Goal: Transaction & Acquisition: Purchase product/service

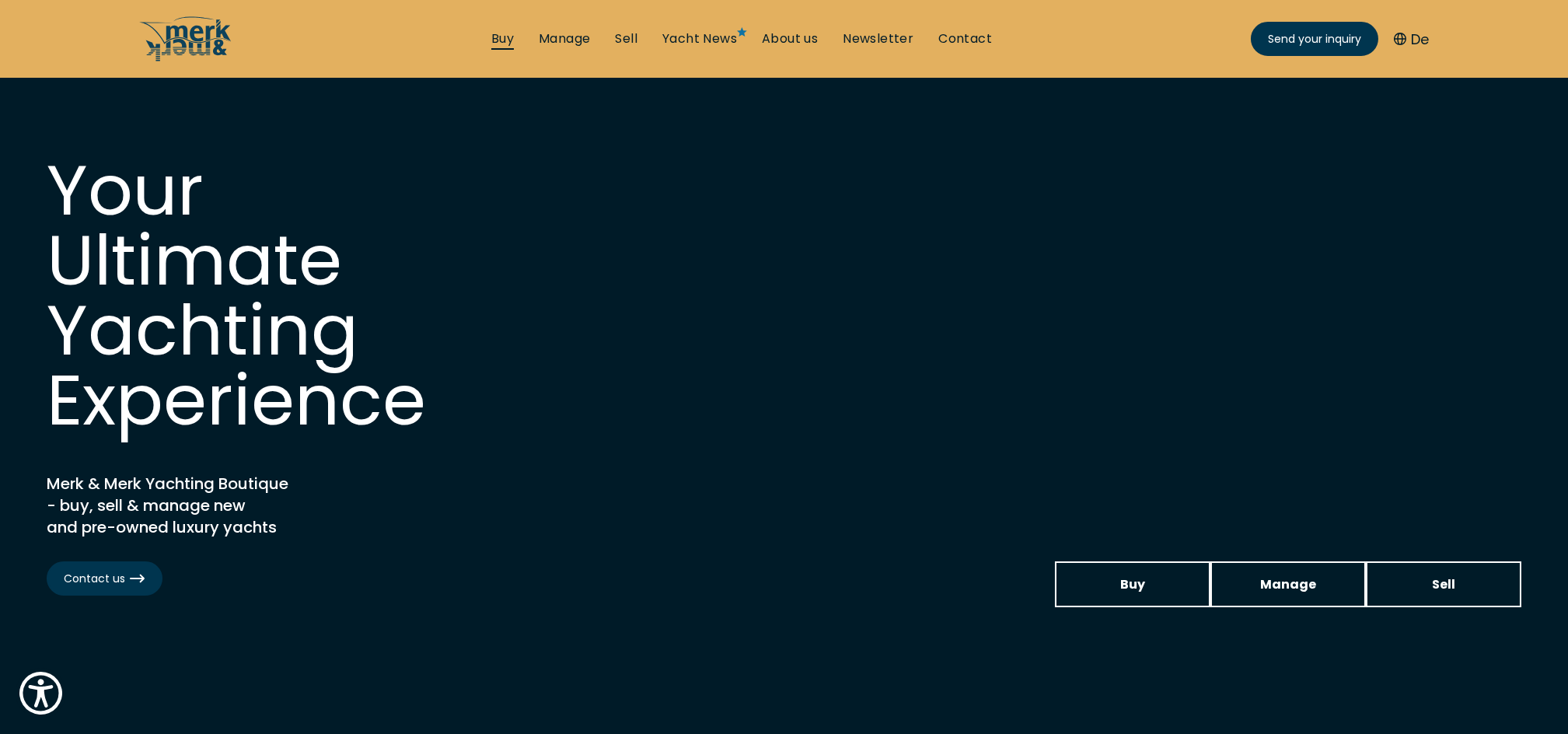
click at [499, 39] on link "Buy" at bounding box center [502, 39] width 22 height 17
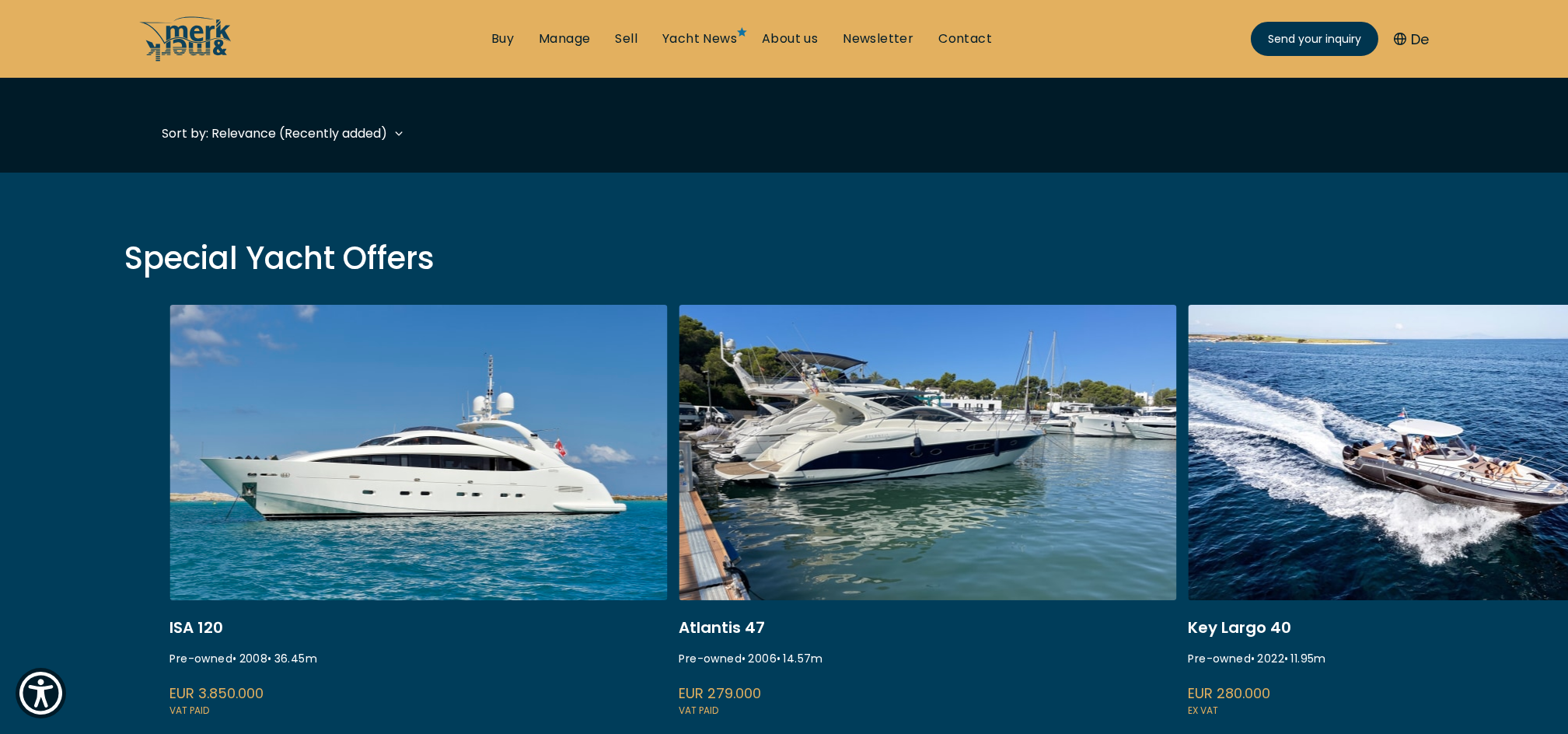
scroll to position [403, 0]
click at [859, 450] on link "/buy/motor-yacht/gobbi-atlantis-47" at bounding box center [928, 511] width 497 height 415
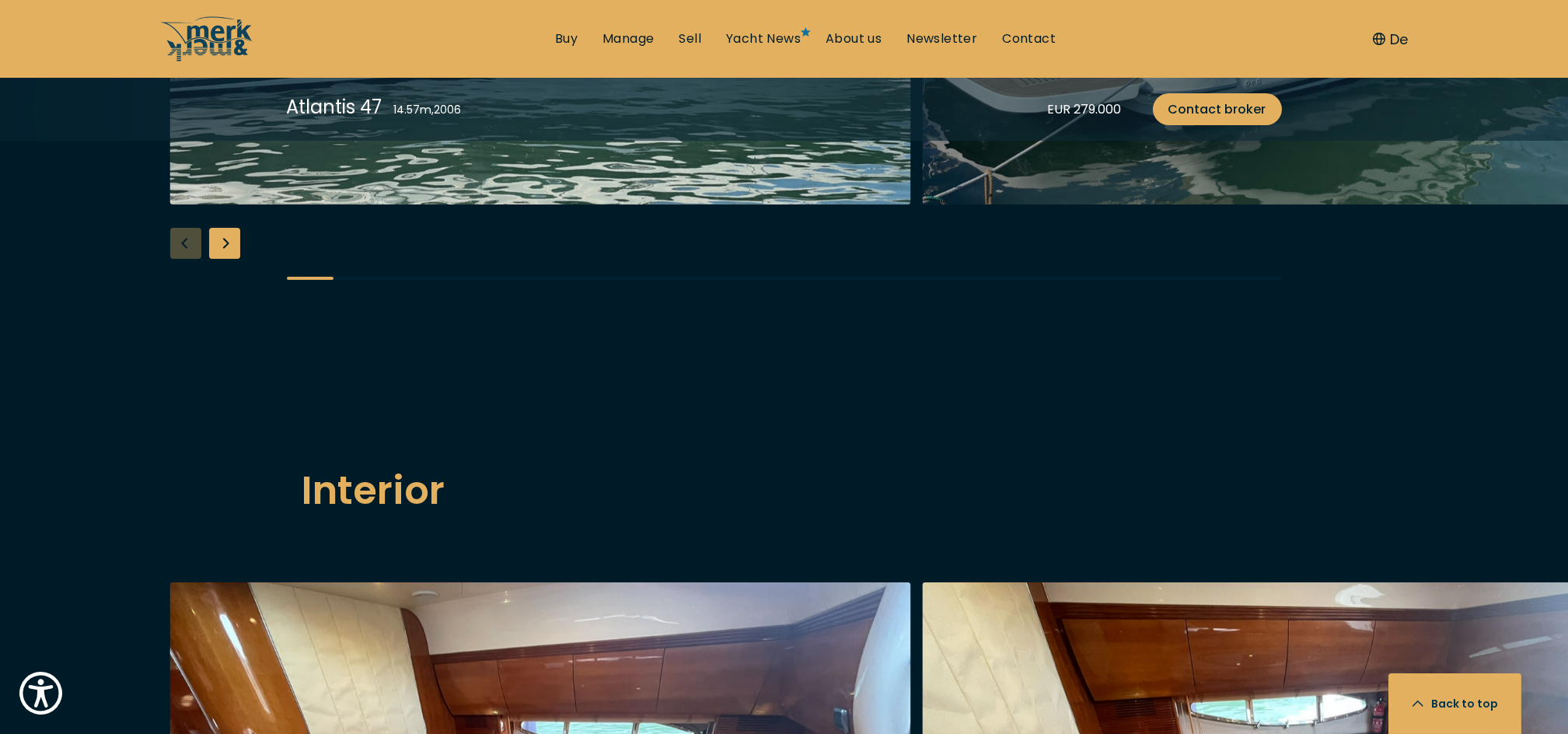
scroll to position [1937, 0]
click at [227, 259] on div "Next slide" at bounding box center [224, 244] width 31 height 31
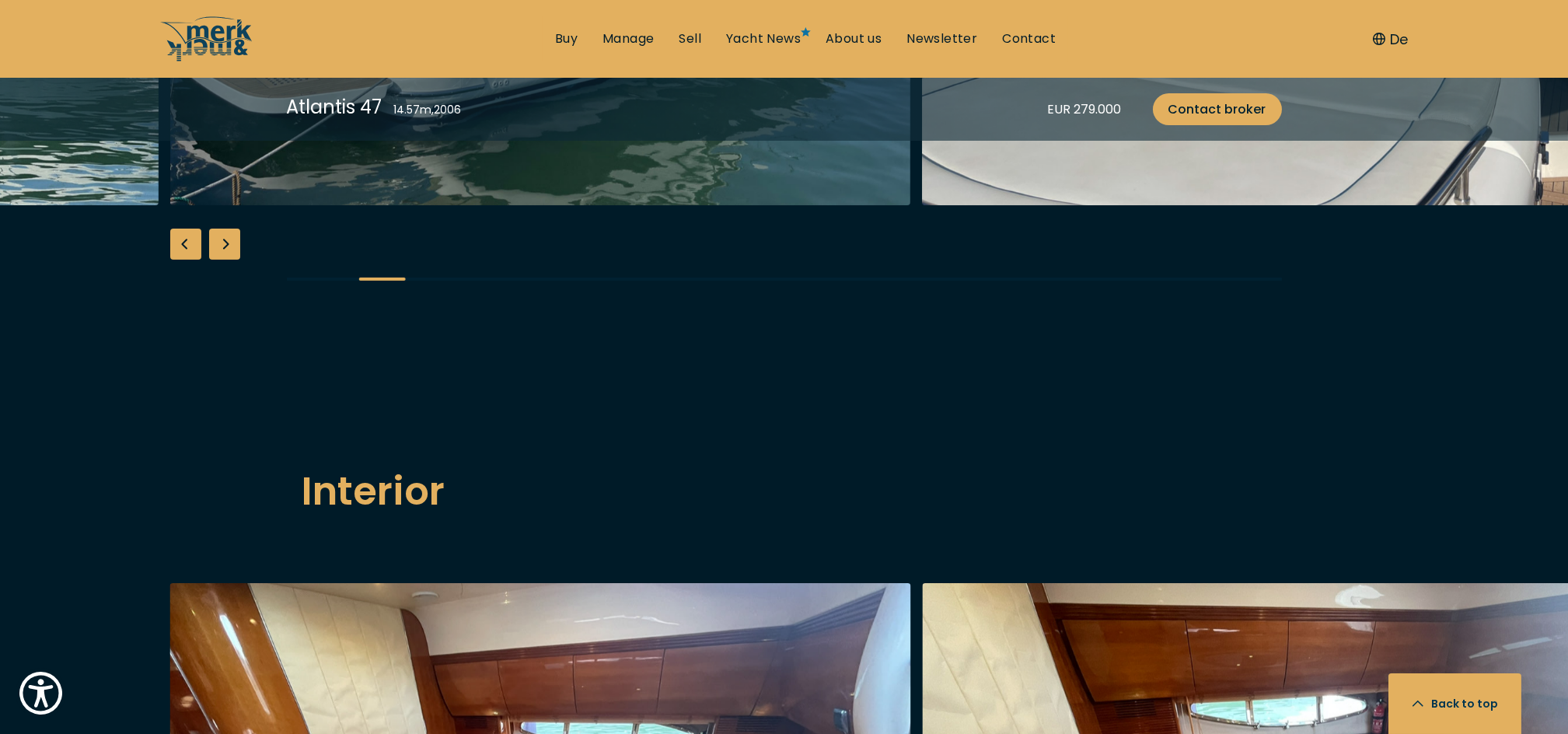
click at [227, 259] on div "Next slide" at bounding box center [224, 244] width 31 height 31
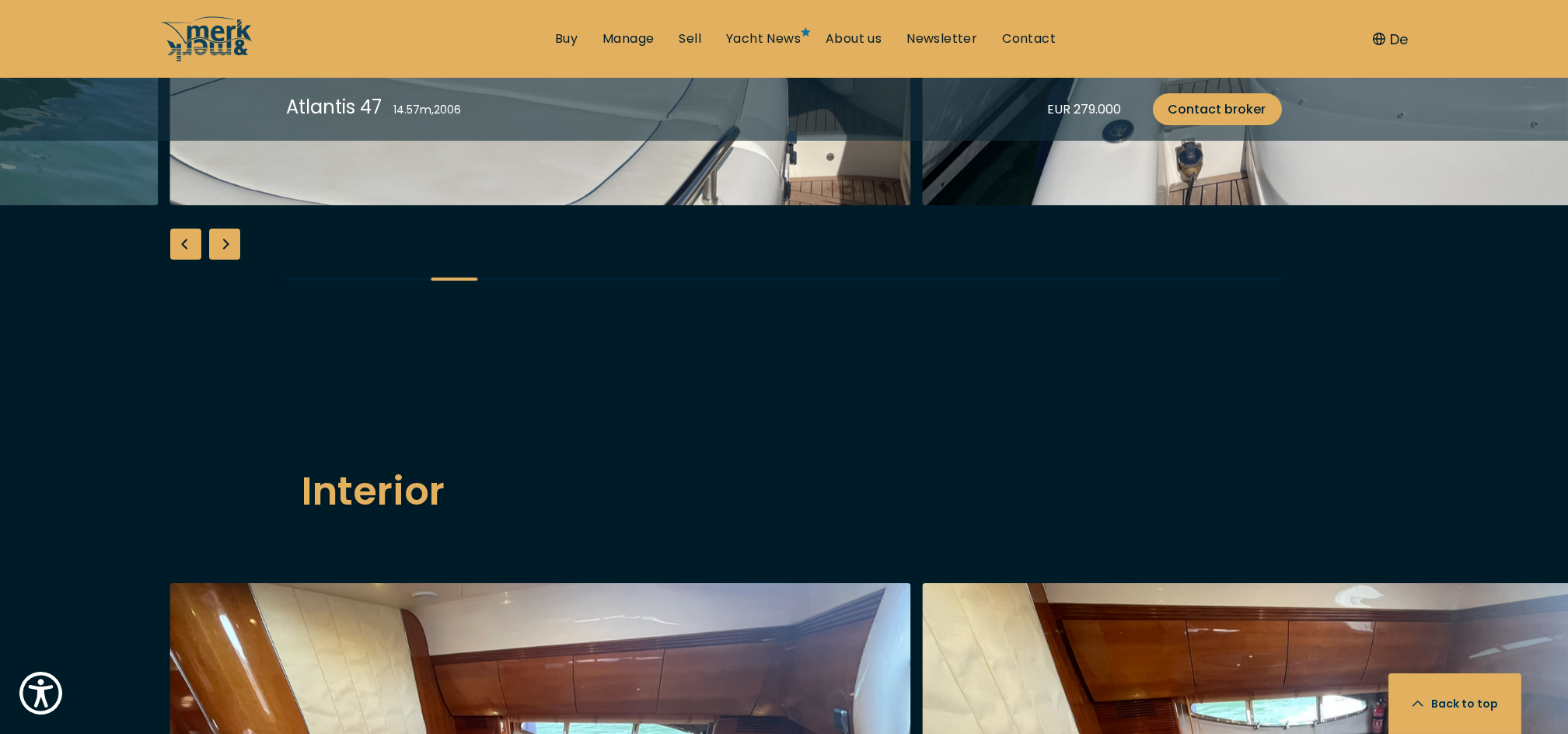
click at [227, 259] on div "Next slide" at bounding box center [224, 244] width 31 height 31
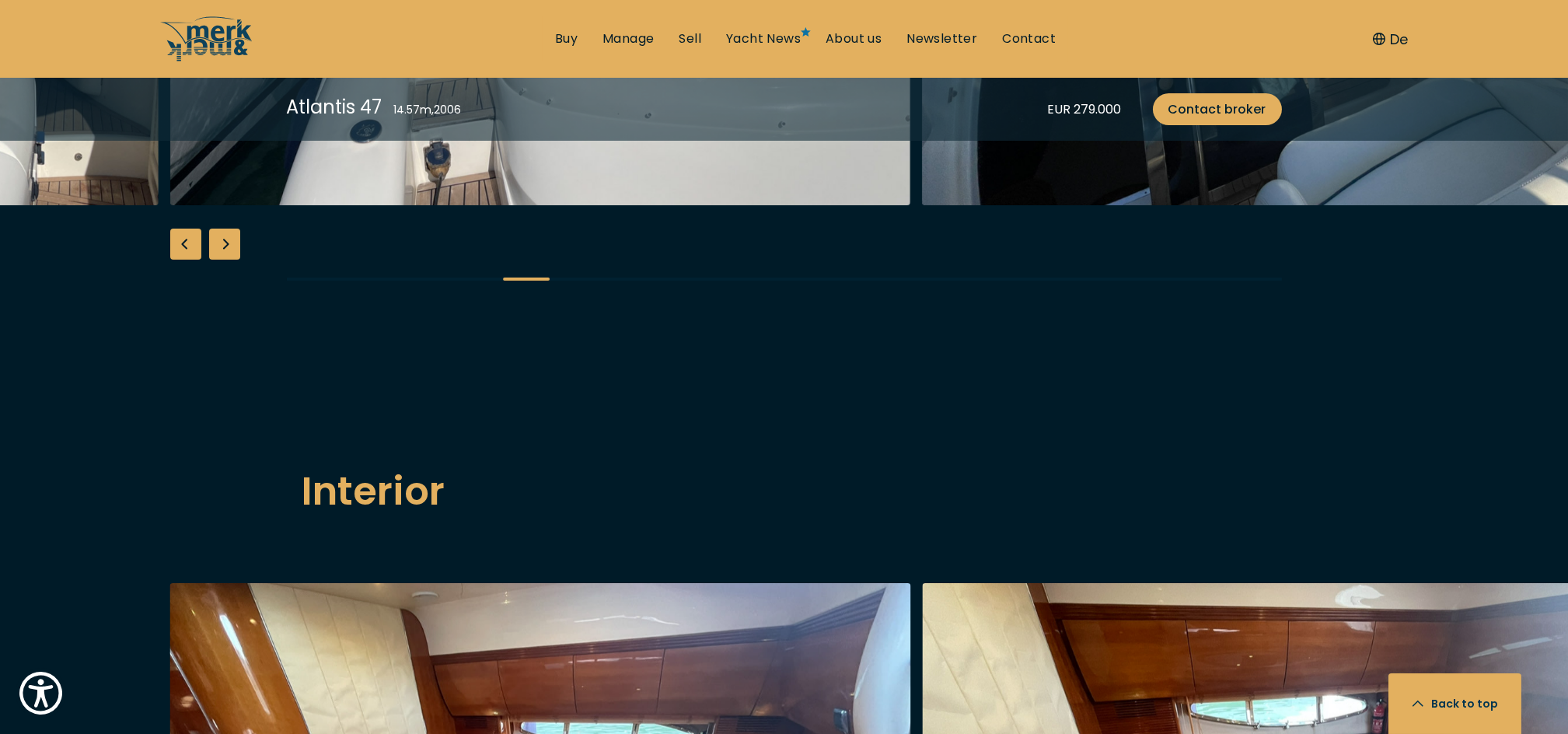
click at [227, 259] on div "Next slide" at bounding box center [224, 244] width 31 height 31
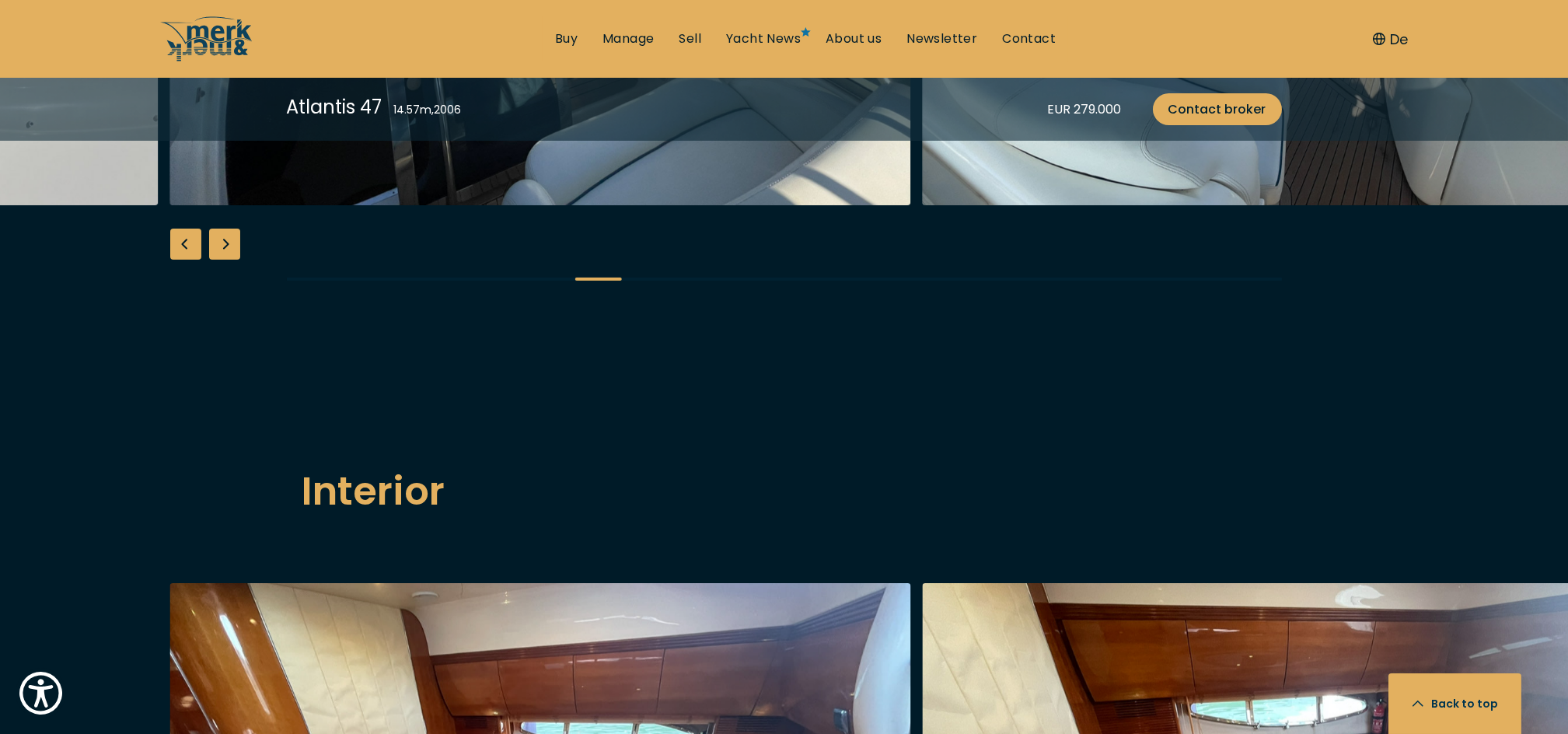
click at [227, 259] on div "Next slide" at bounding box center [224, 244] width 31 height 31
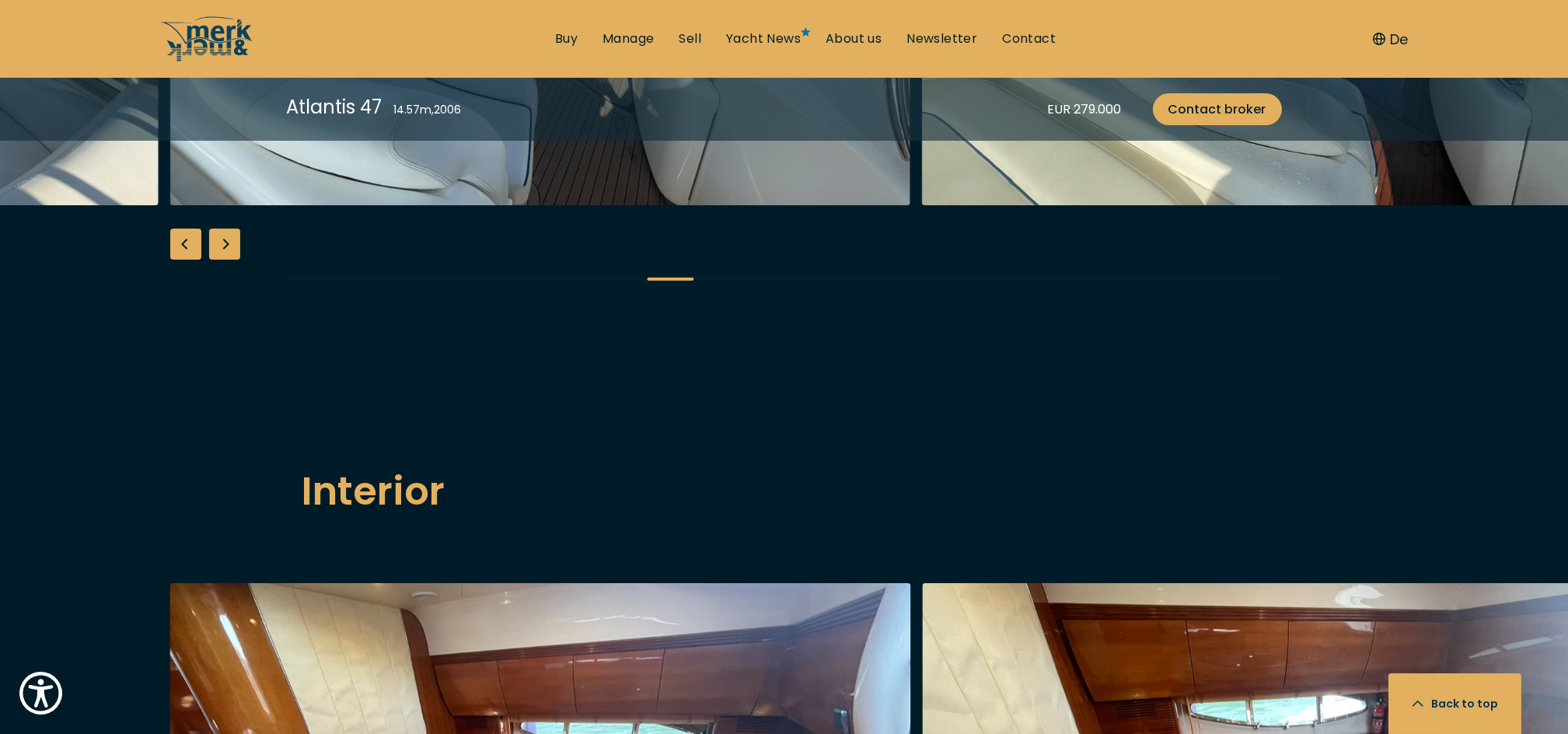
click at [227, 259] on div "Next slide" at bounding box center [224, 244] width 31 height 31
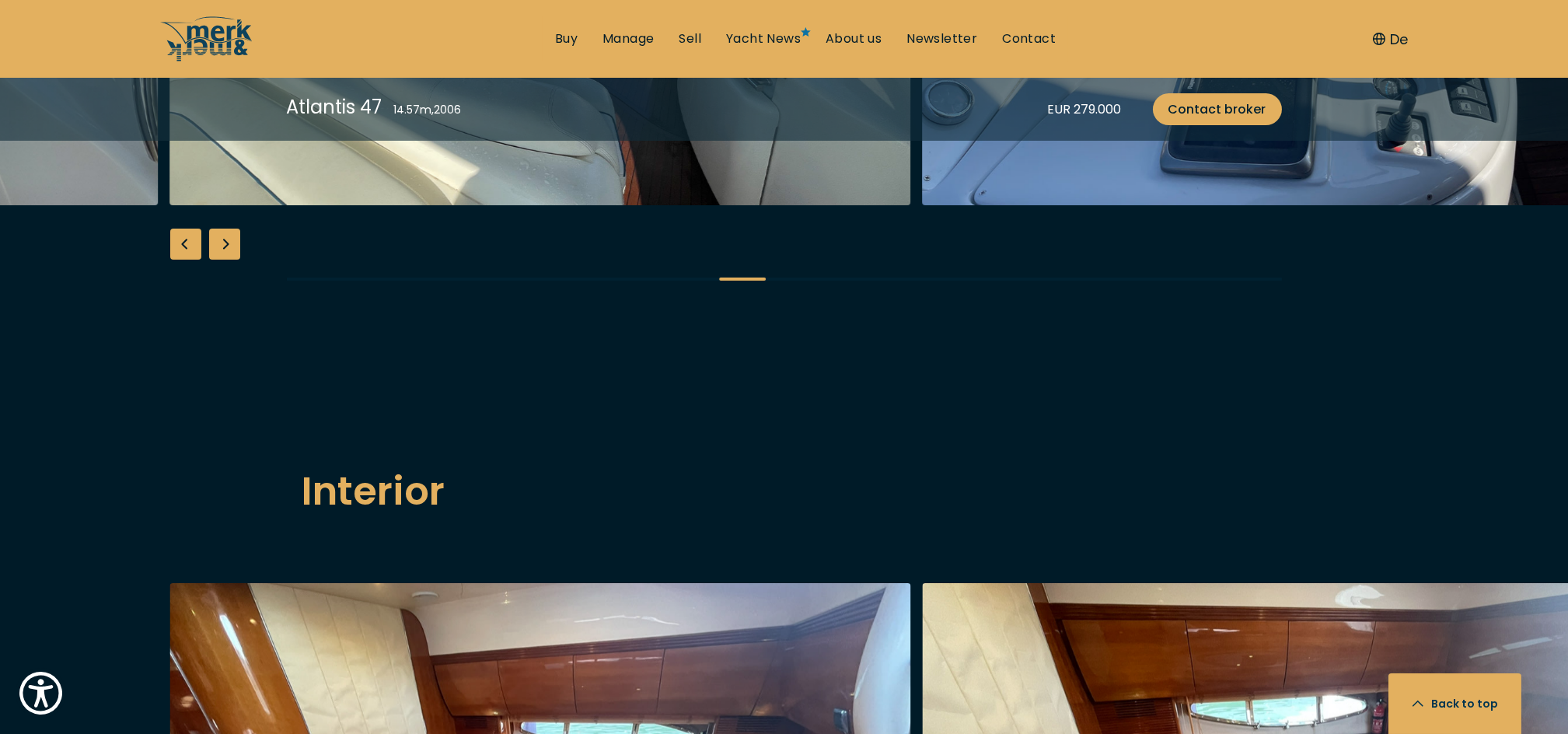
click at [227, 259] on div "Next slide" at bounding box center [224, 244] width 31 height 31
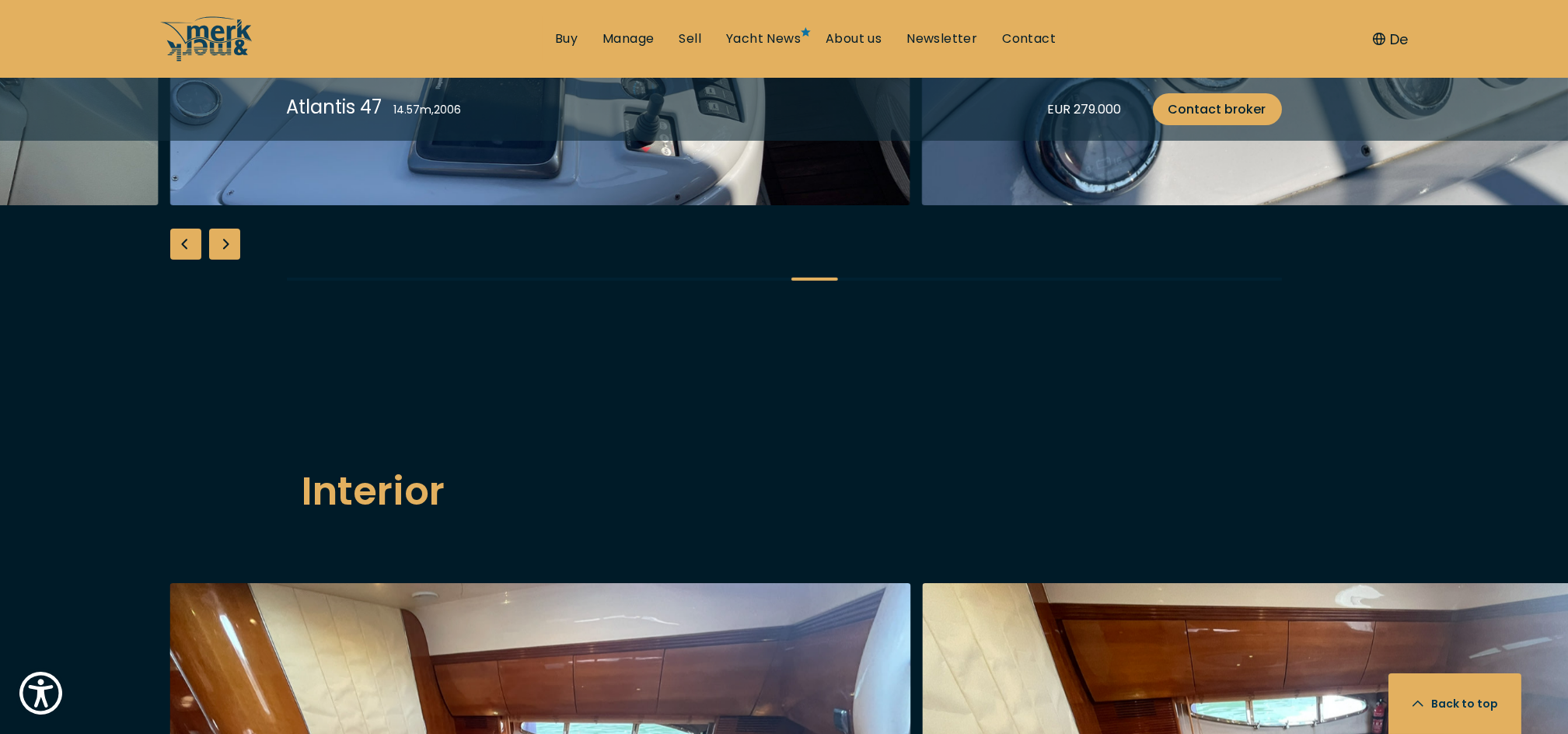
click at [227, 259] on div "Next slide" at bounding box center [224, 244] width 31 height 31
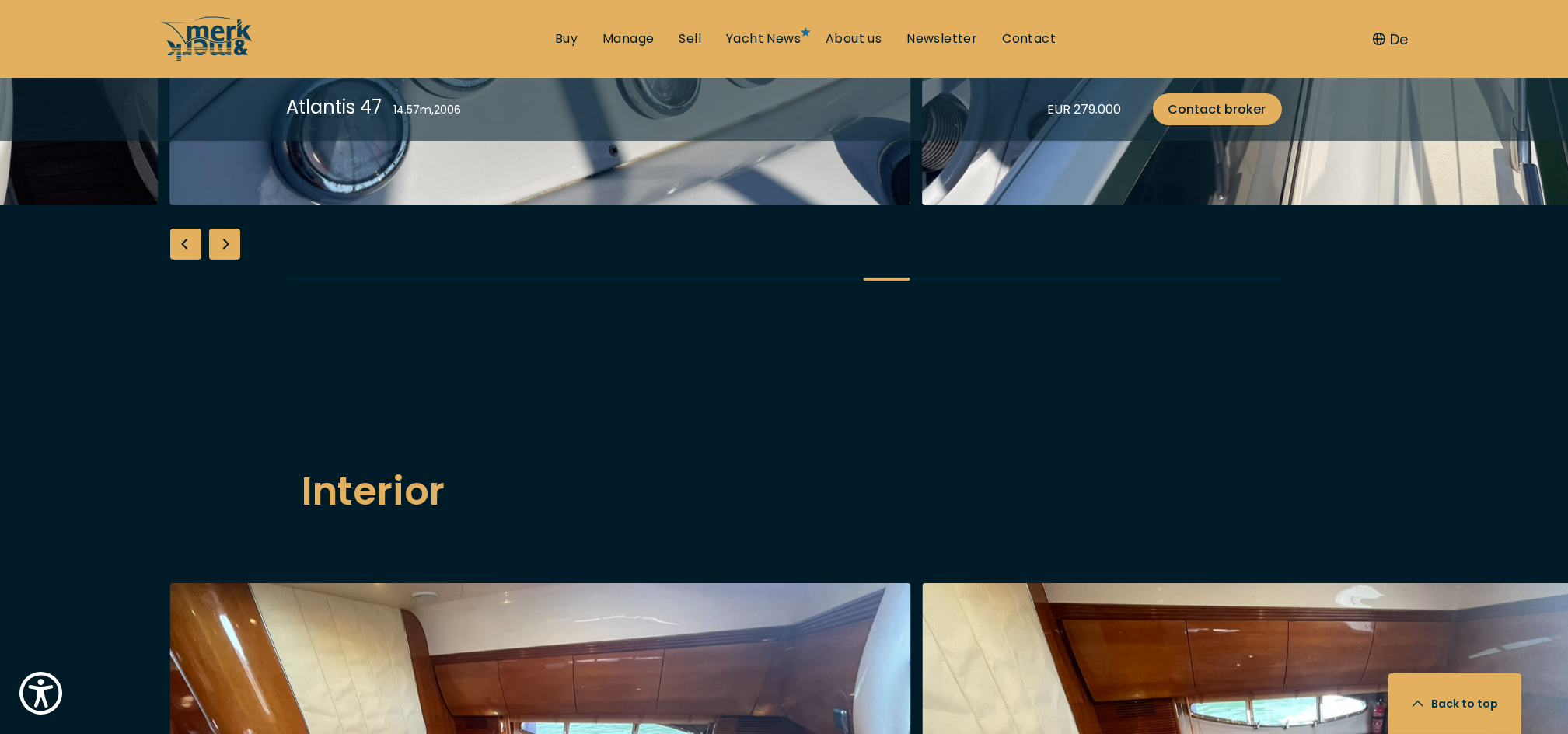
click at [227, 259] on div "Next slide" at bounding box center [224, 244] width 31 height 31
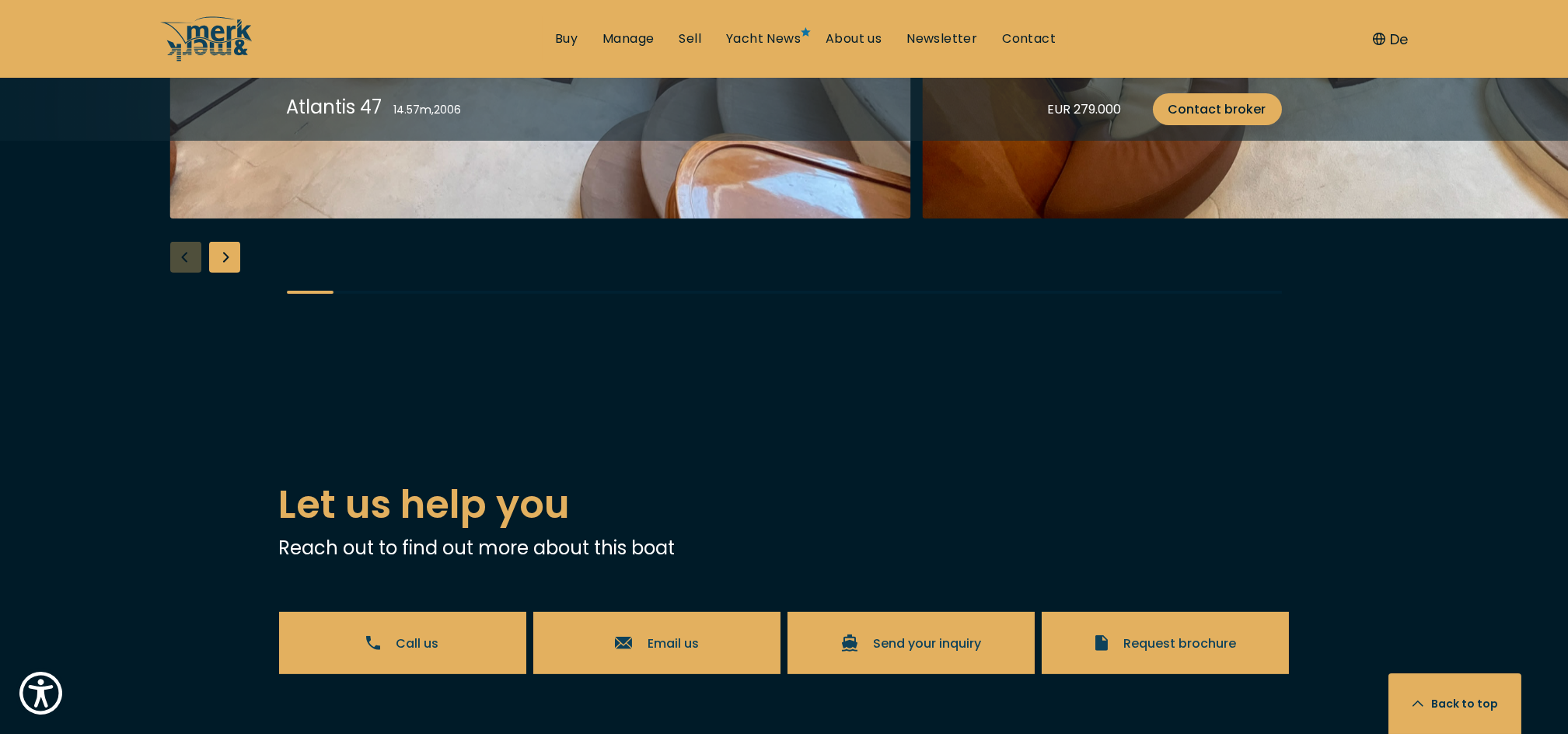
scroll to position [2816, 0]
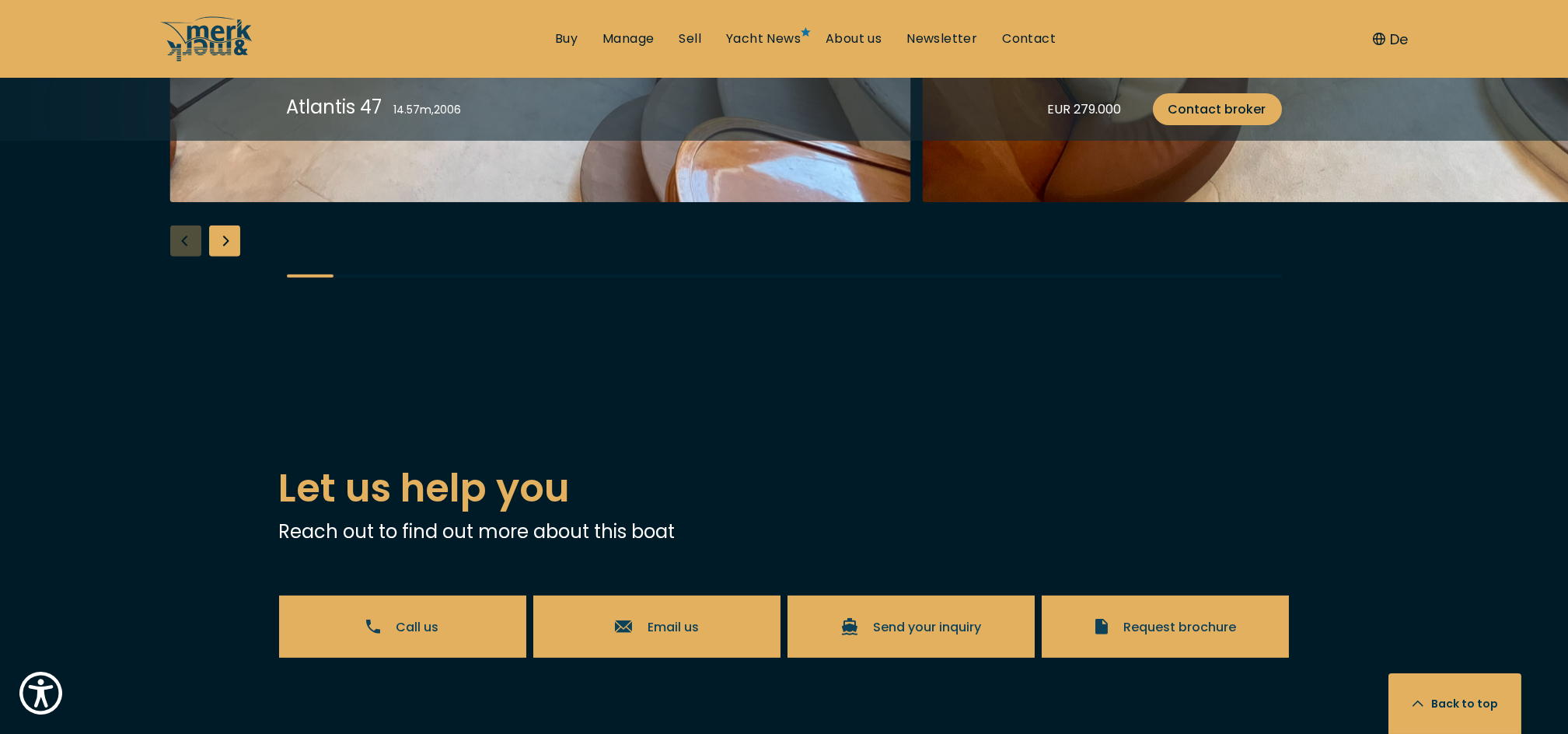
click at [227, 256] on div "Next slide" at bounding box center [224, 241] width 31 height 31
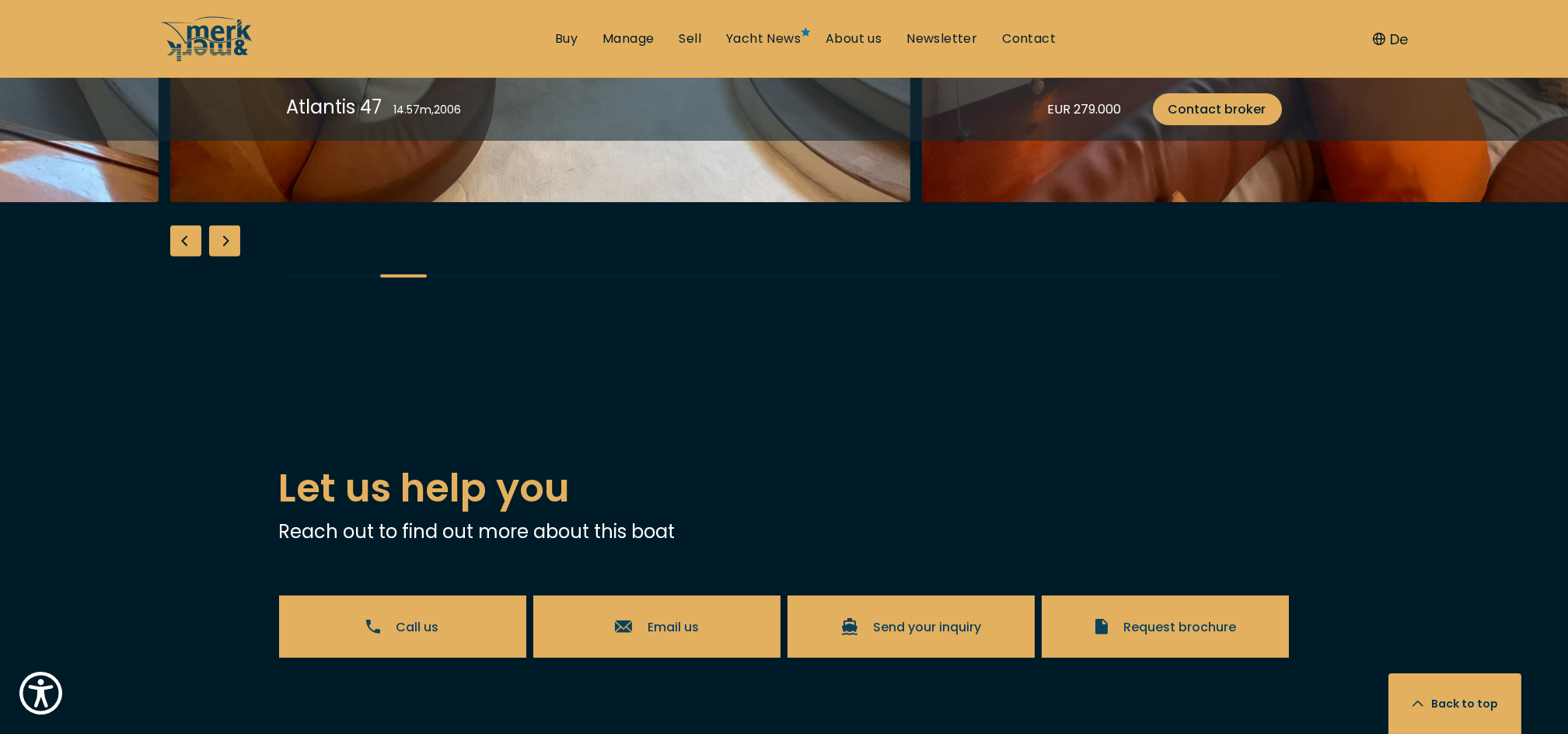
click at [227, 256] on div "Next slide" at bounding box center [224, 241] width 31 height 31
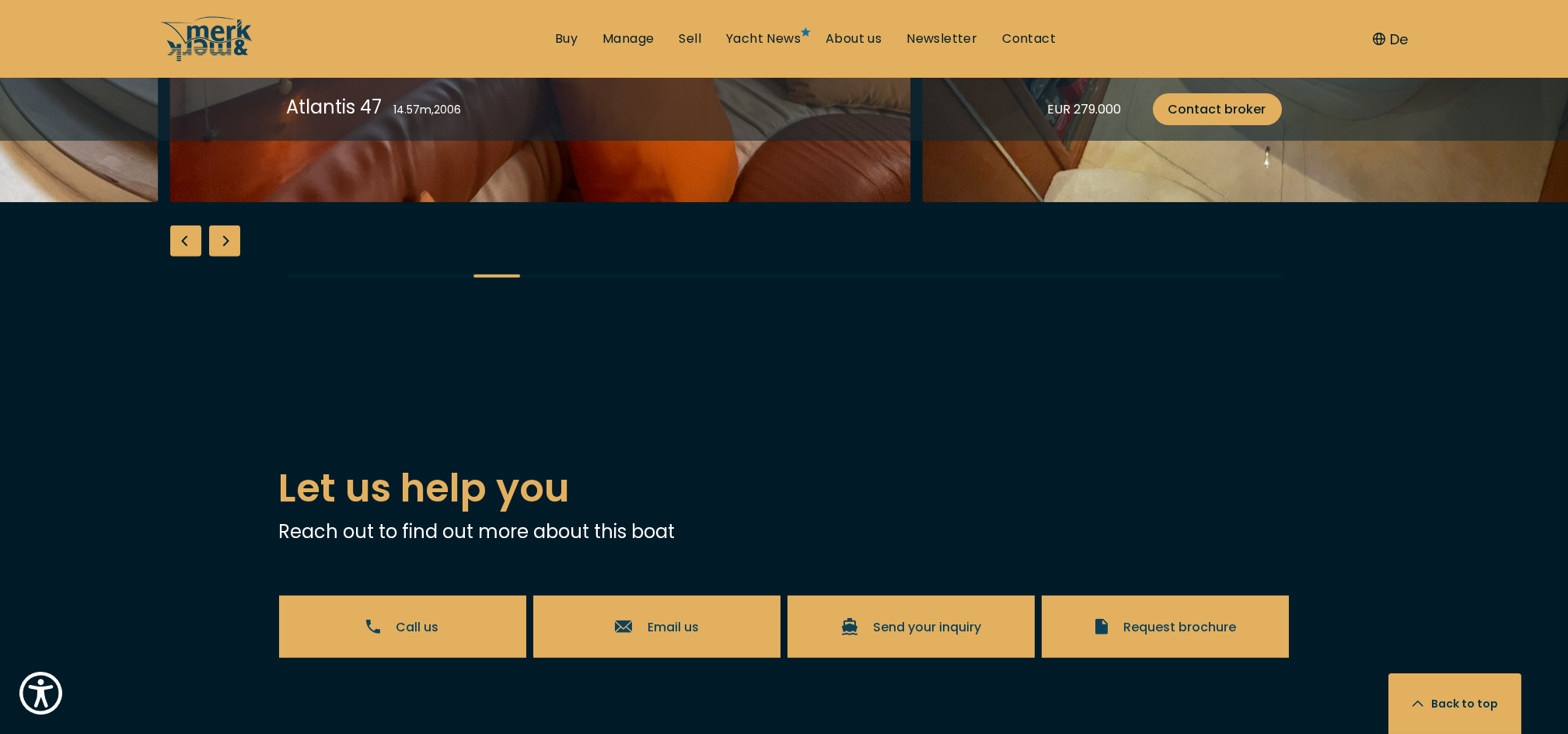
click at [227, 256] on div "Next slide" at bounding box center [224, 241] width 31 height 31
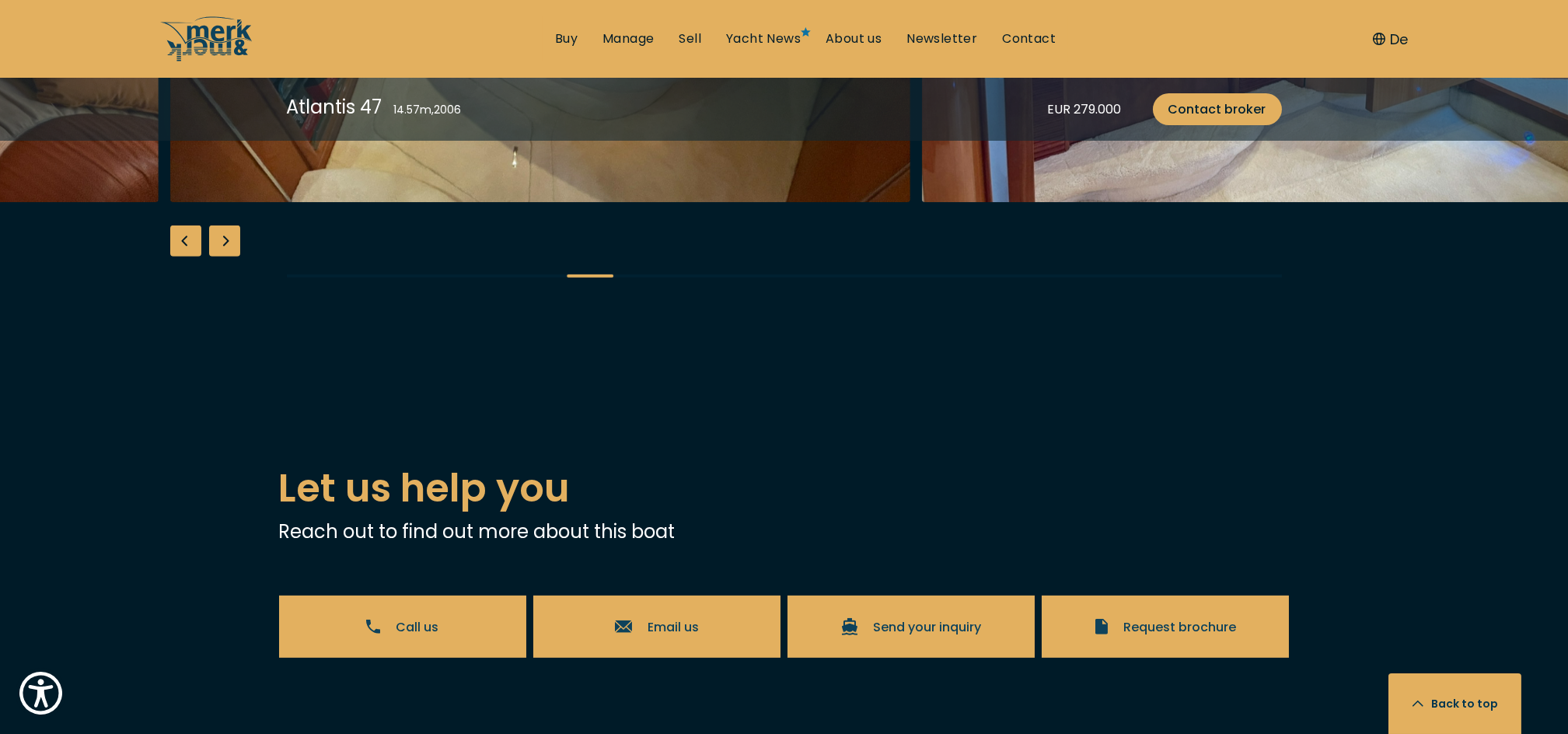
click at [227, 256] on div "Next slide" at bounding box center [224, 241] width 31 height 31
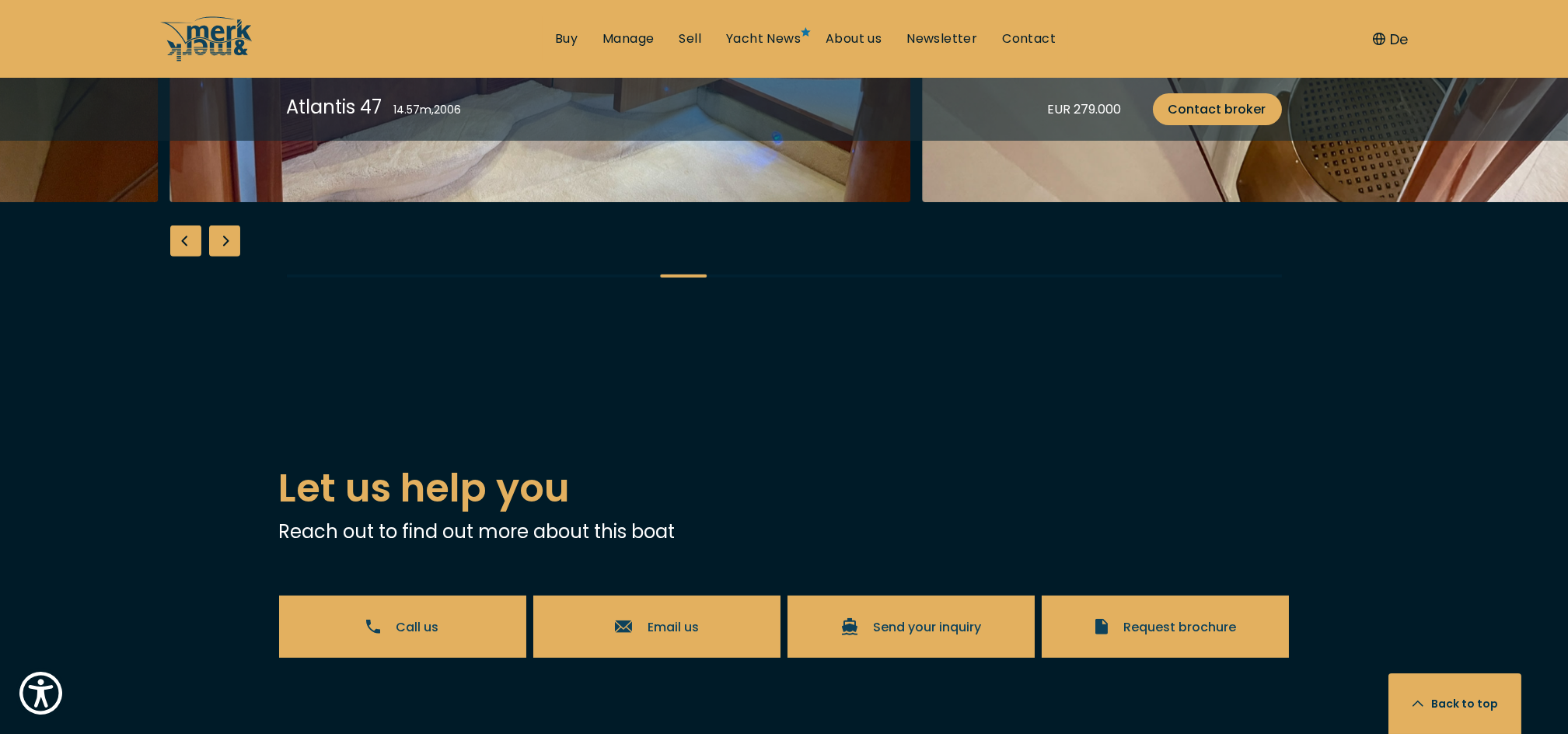
click at [227, 256] on div "Next slide" at bounding box center [224, 241] width 31 height 31
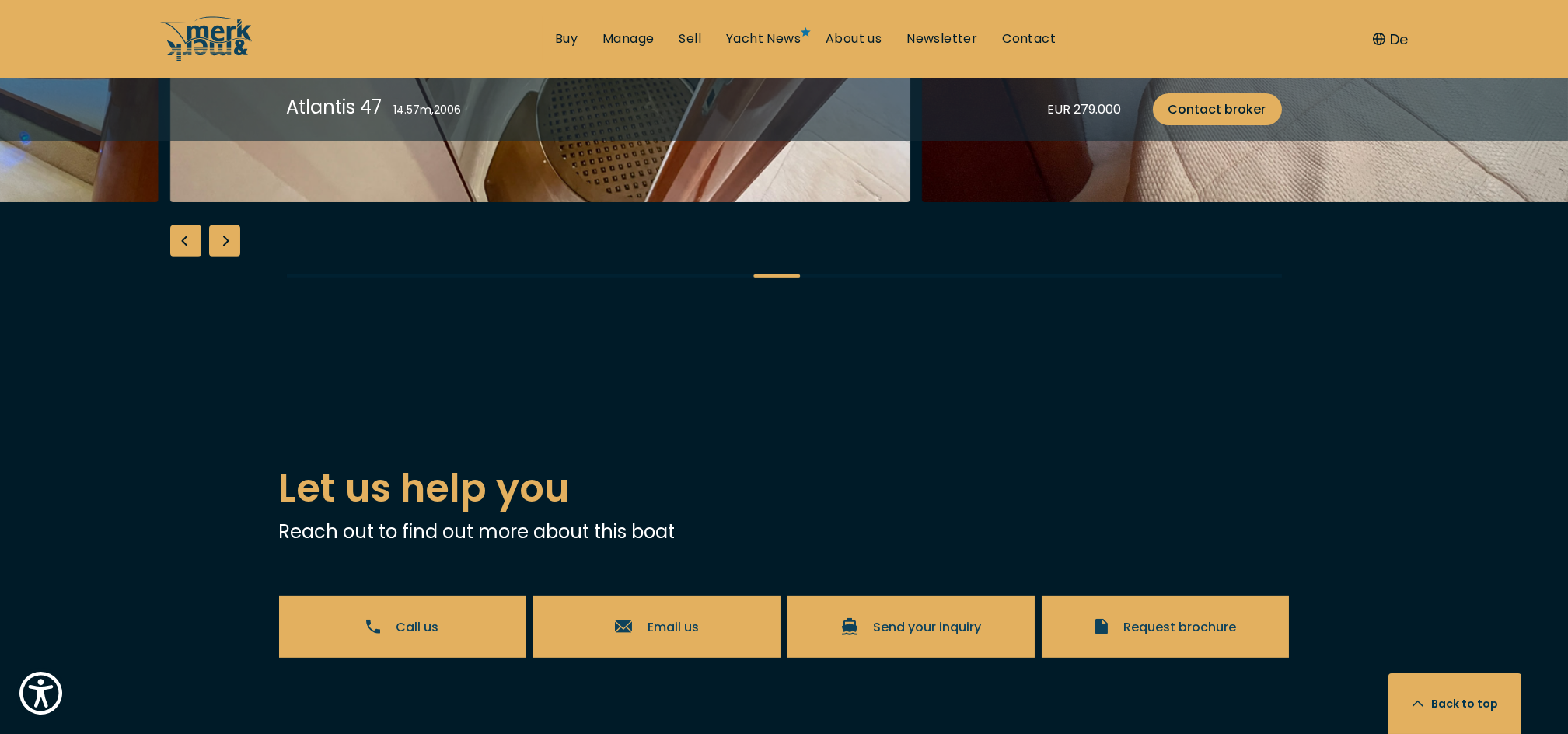
click at [227, 256] on div "Next slide" at bounding box center [224, 241] width 31 height 31
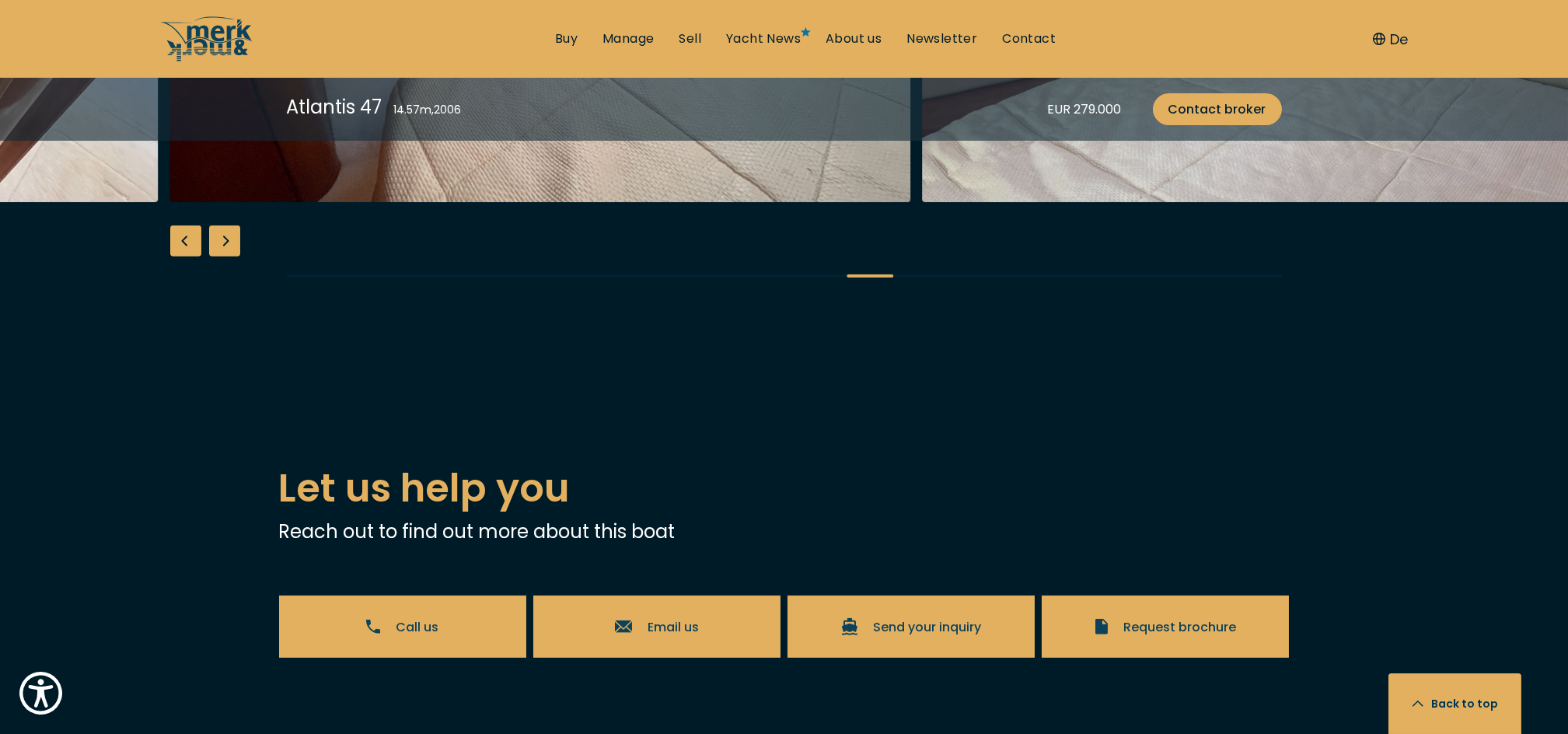
click at [188, 256] on div "Previous slide" at bounding box center [186, 241] width 31 height 31
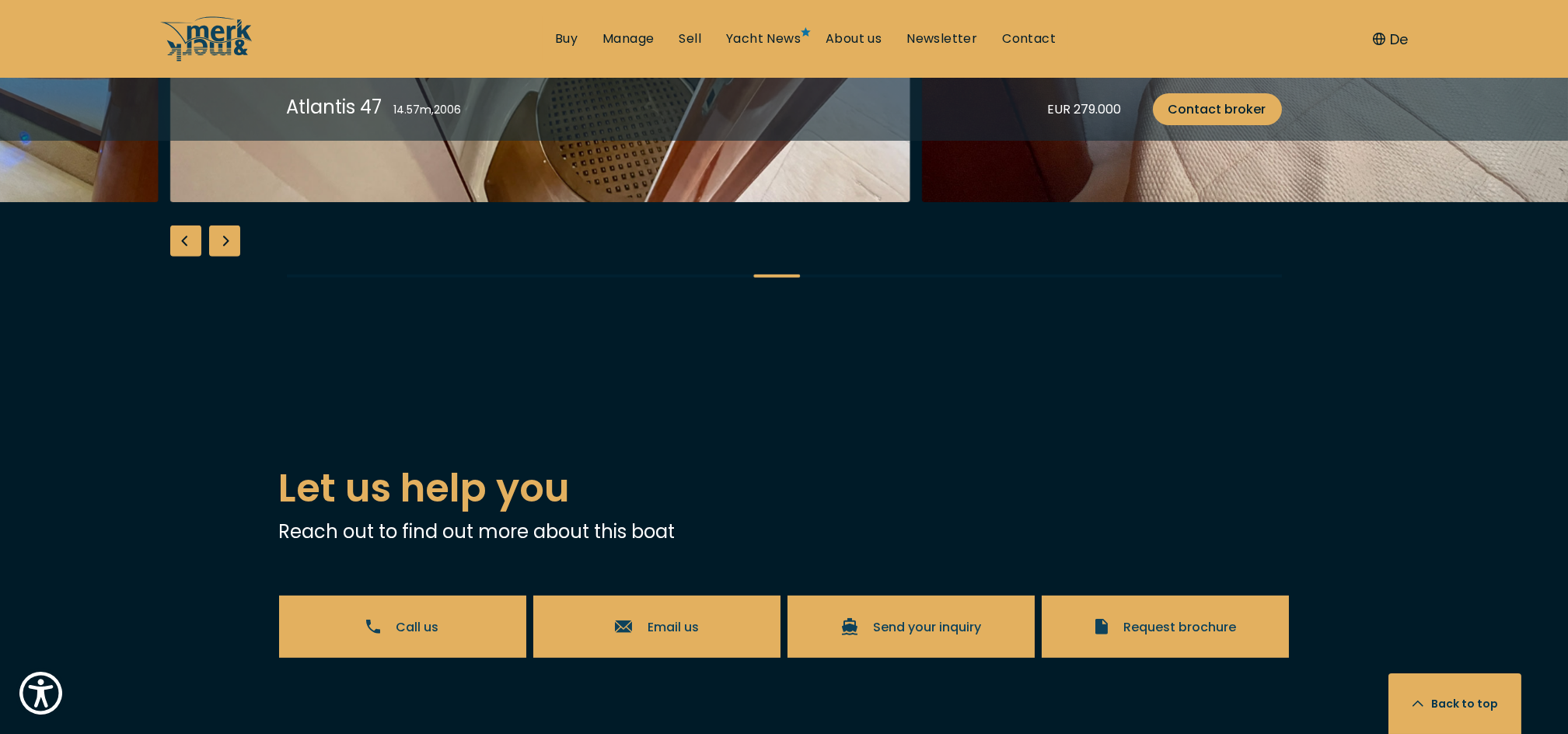
click at [188, 256] on div "Previous slide" at bounding box center [186, 241] width 31 height 31
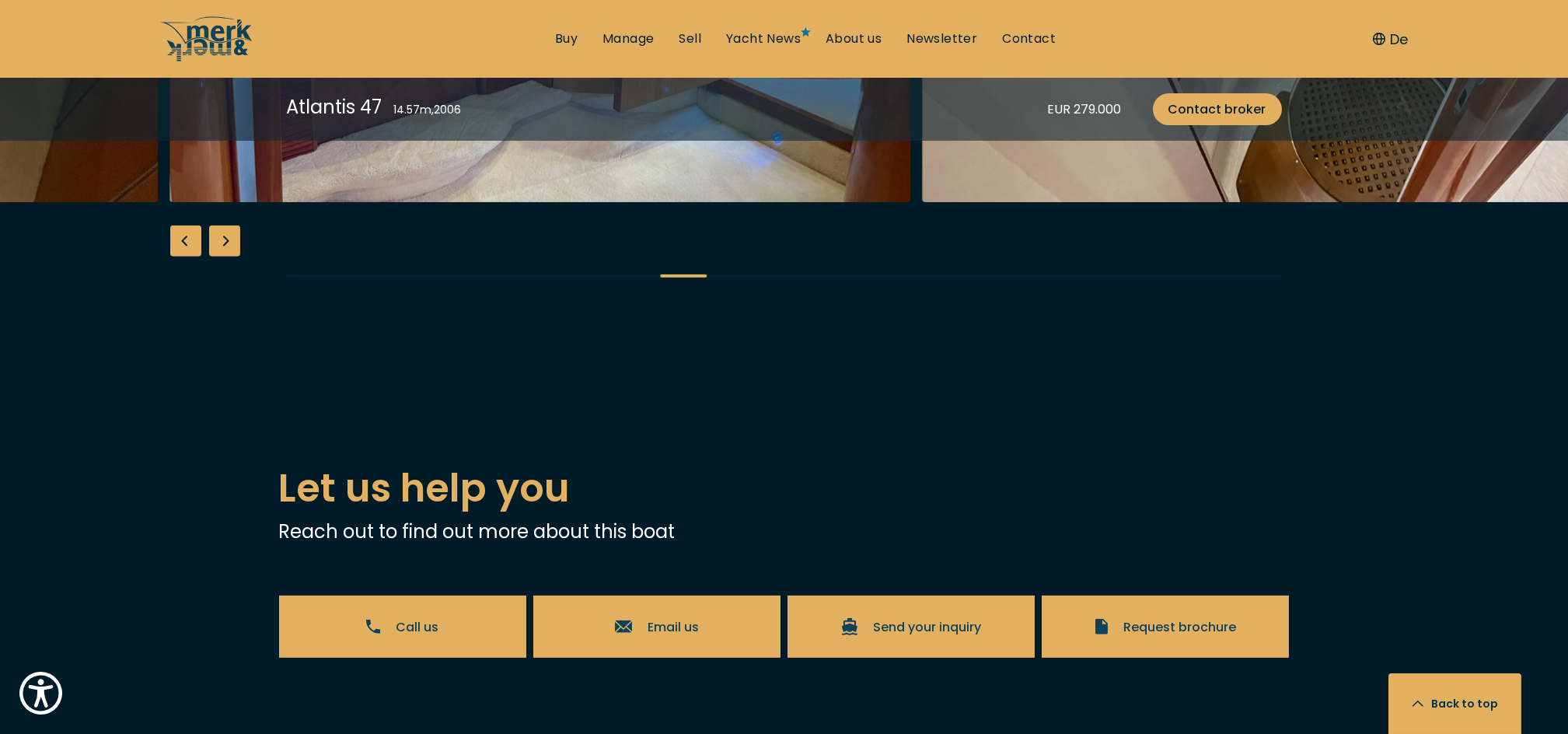
click at [188, 256] on div "Previous slide" at bounding box center [186, 241] width 31 height 31
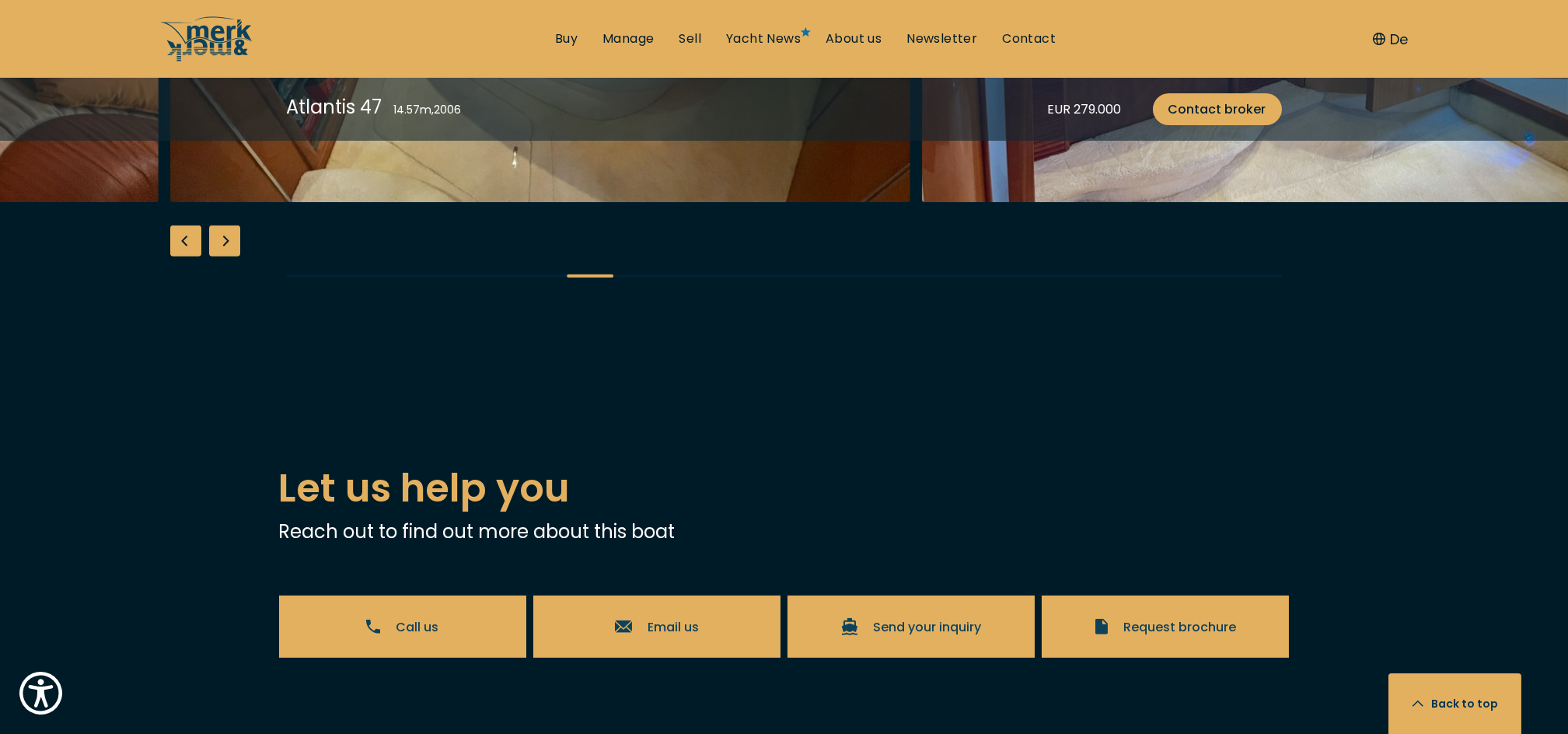
click at [188, 256] on div "Previous slide" at bounding box center [186, 241] width 31 height 31
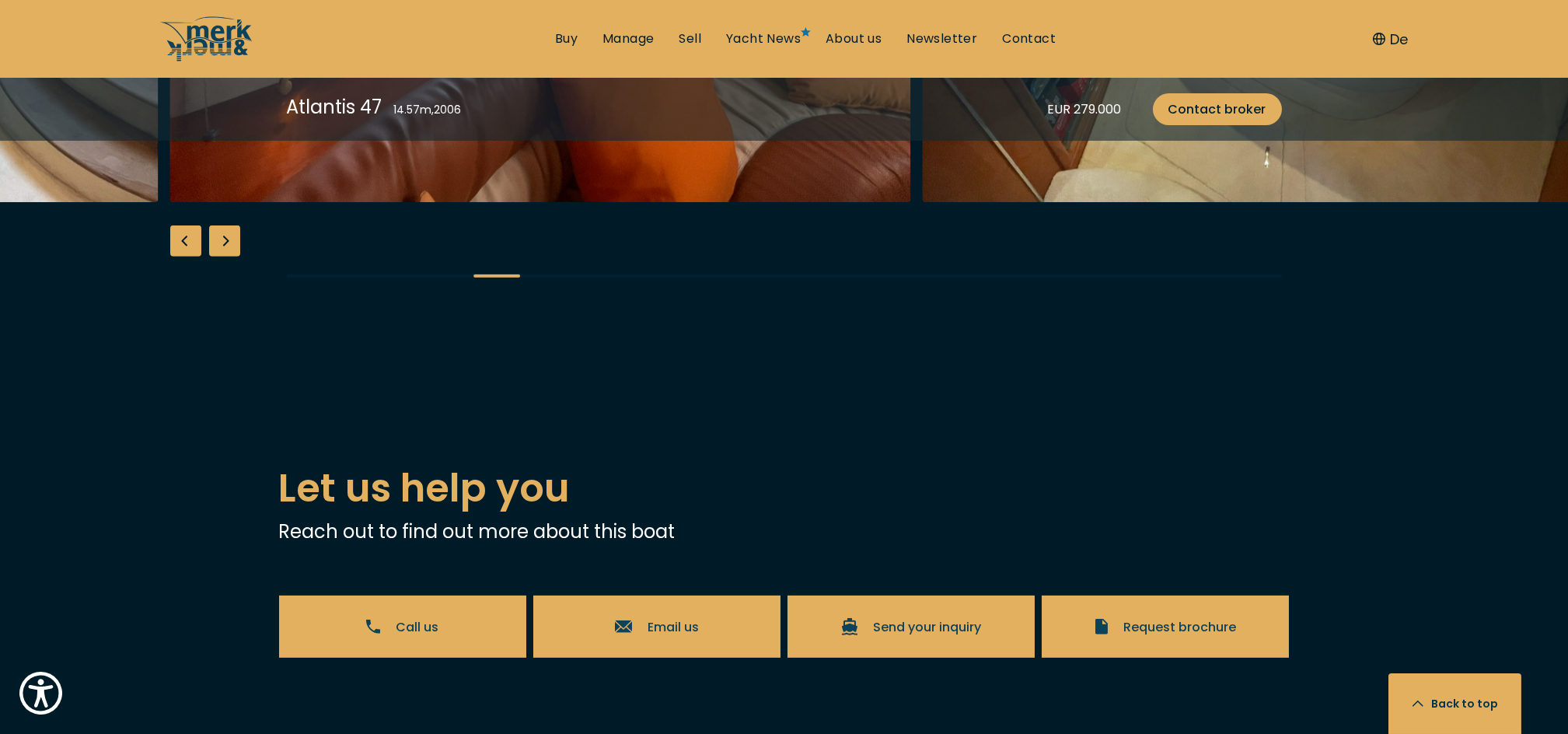
click at [188, 256] on div "Previous slide" at bounding box center [186, 241] width 31 height 31
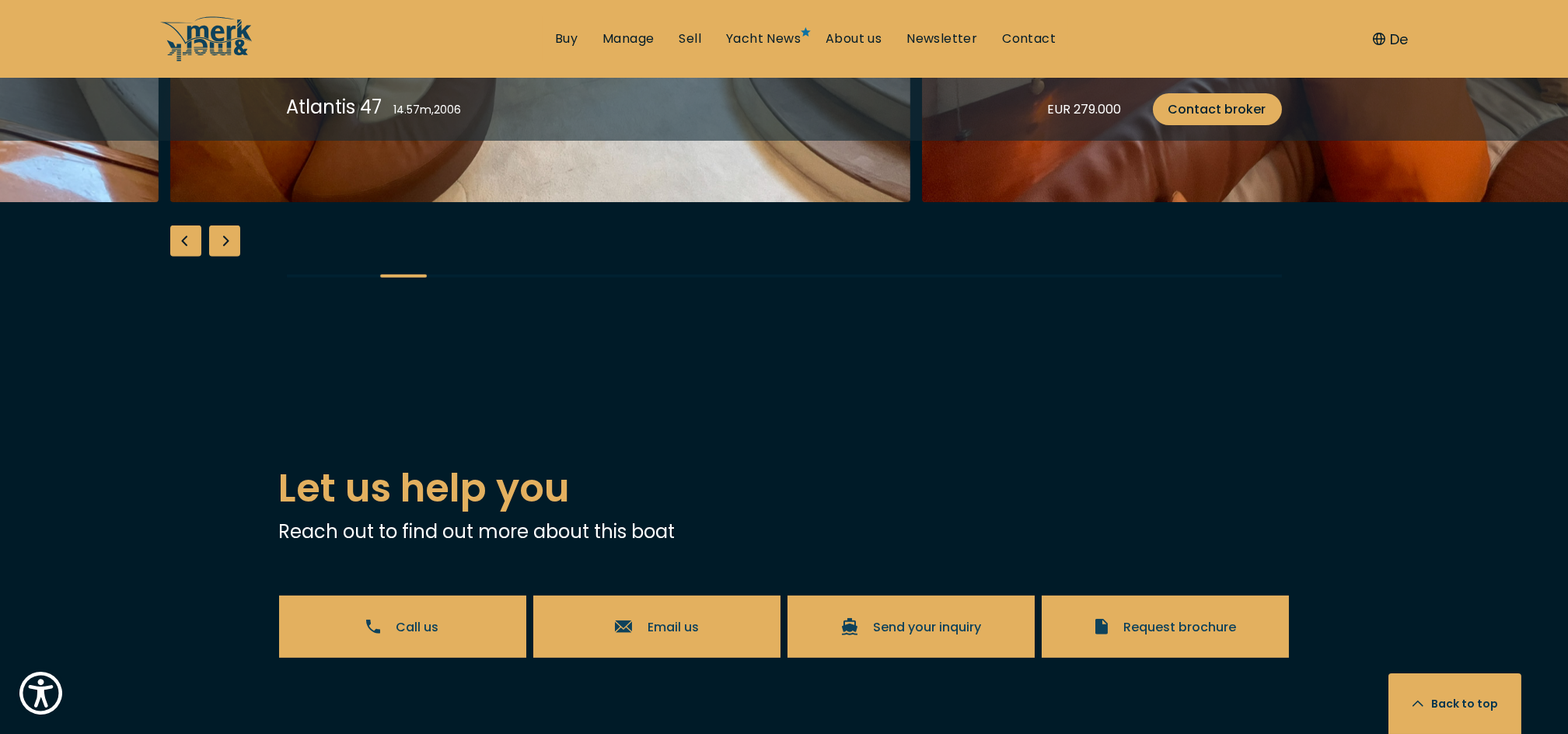
click at [188, 256] on div "Previous slide" at bounding box center [186, 241] width 31 height 31
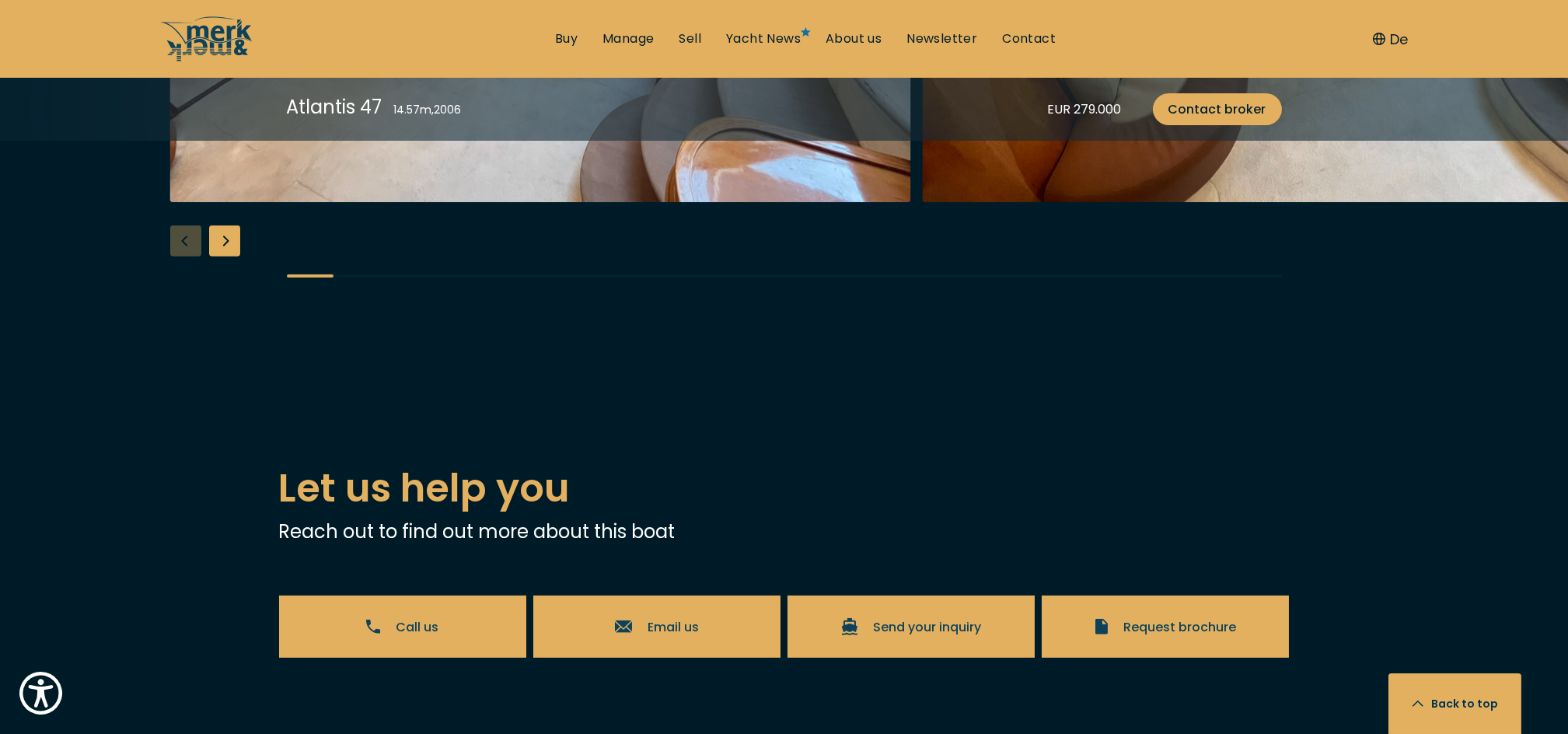
click at [188, 303] on div at bounding box center [784, 4] width 1568 height 598
